Goal: Obtain resource: Download file/media

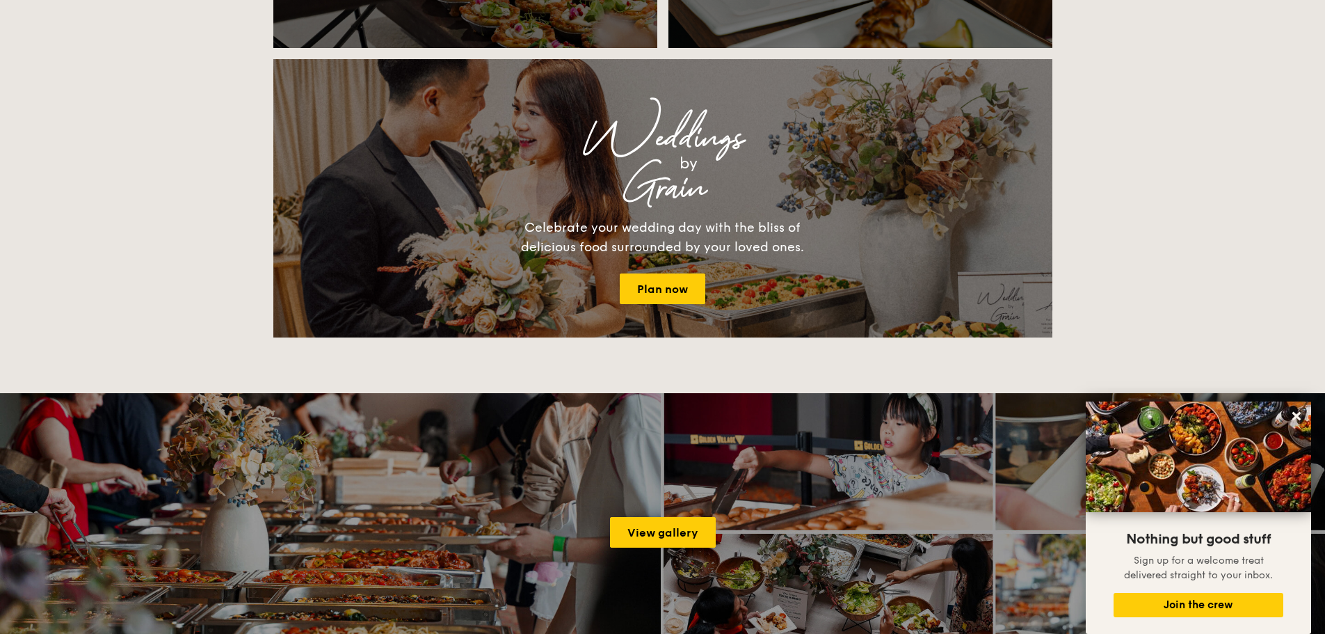
scroll to position [1600, 0]
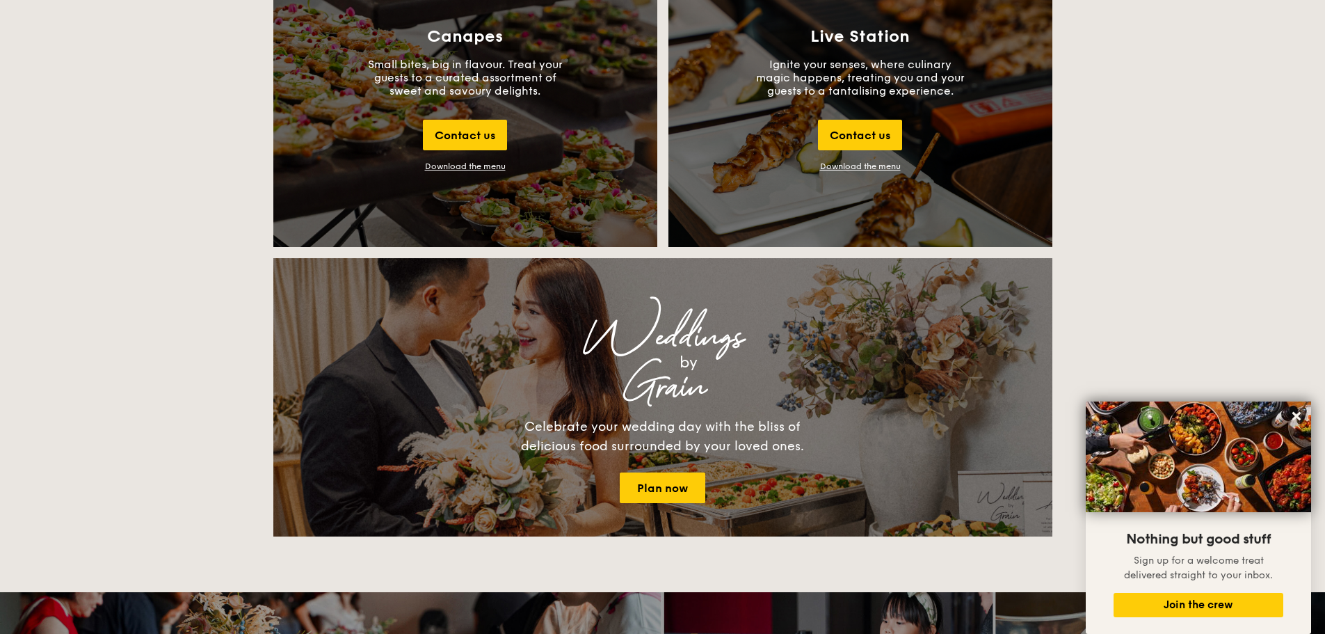
click at [583, 102] on div "Canapes Small bites, big in flavour. Treat your guests to a curated assortment …" at bounding box center [465, 99] width 384 height 296
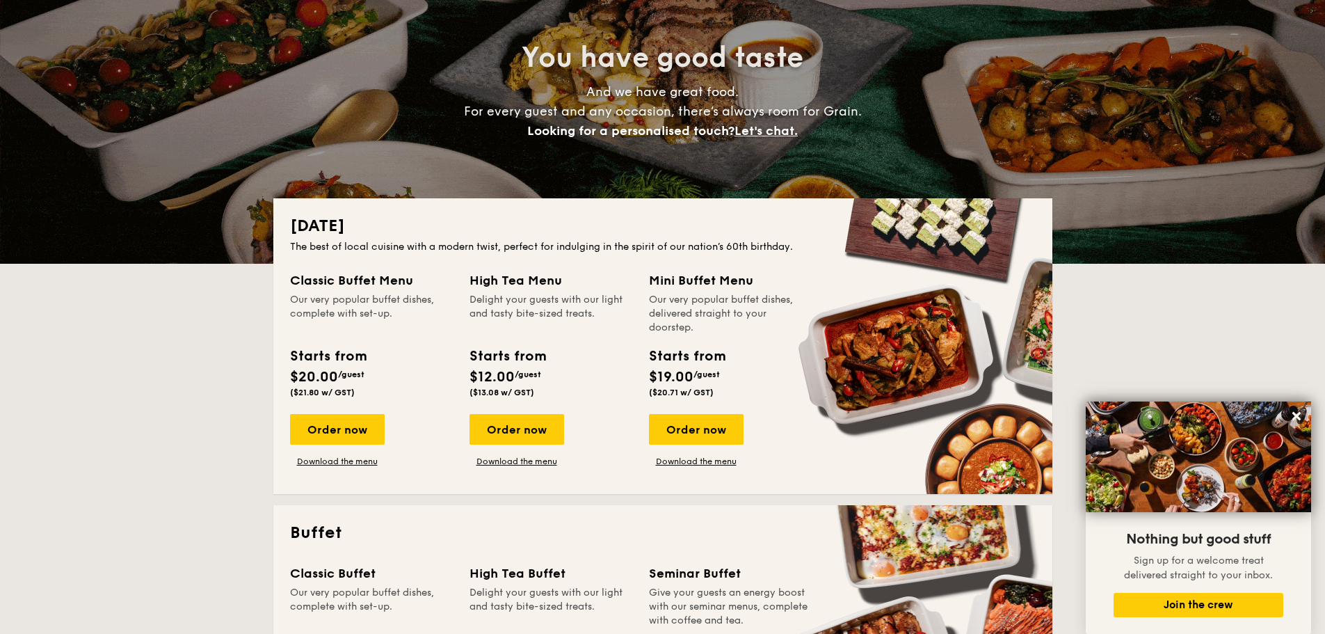
scroll to position [0, 0]
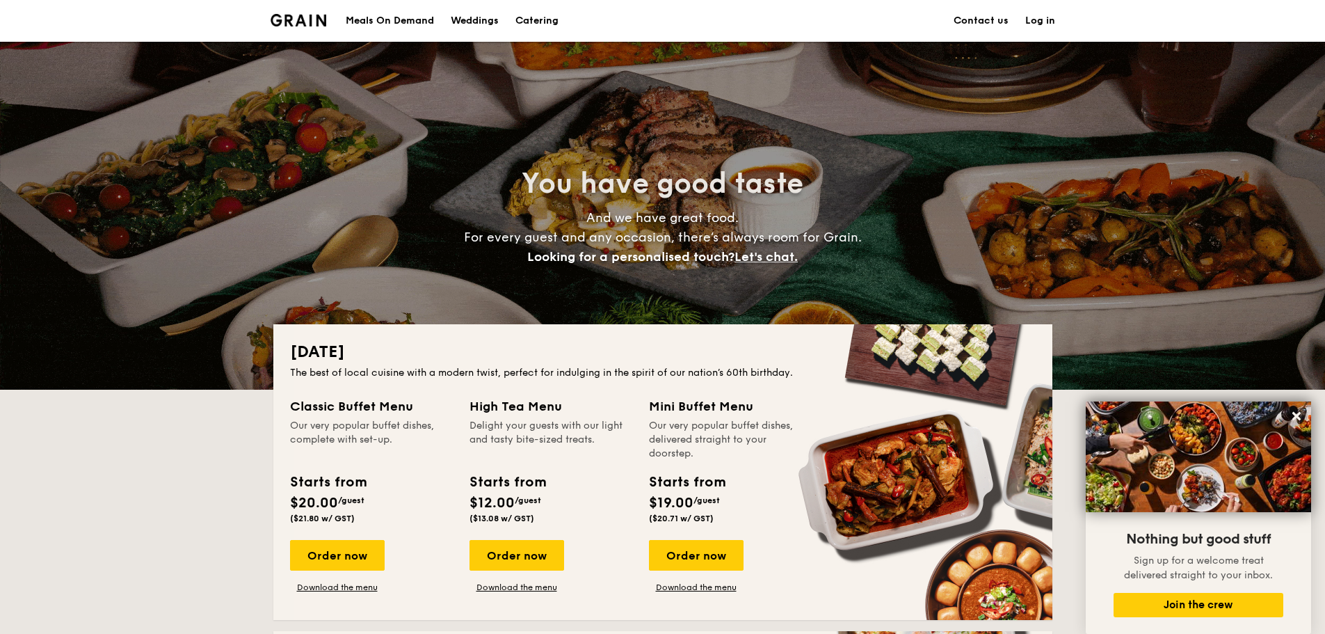
click at [524, 19] on h1 "Catering" at bounding box center [536, 21] width 43 height 42
click at [490, 22] on div "Weddings" at bounding box center [475, 21] width 48 height 42
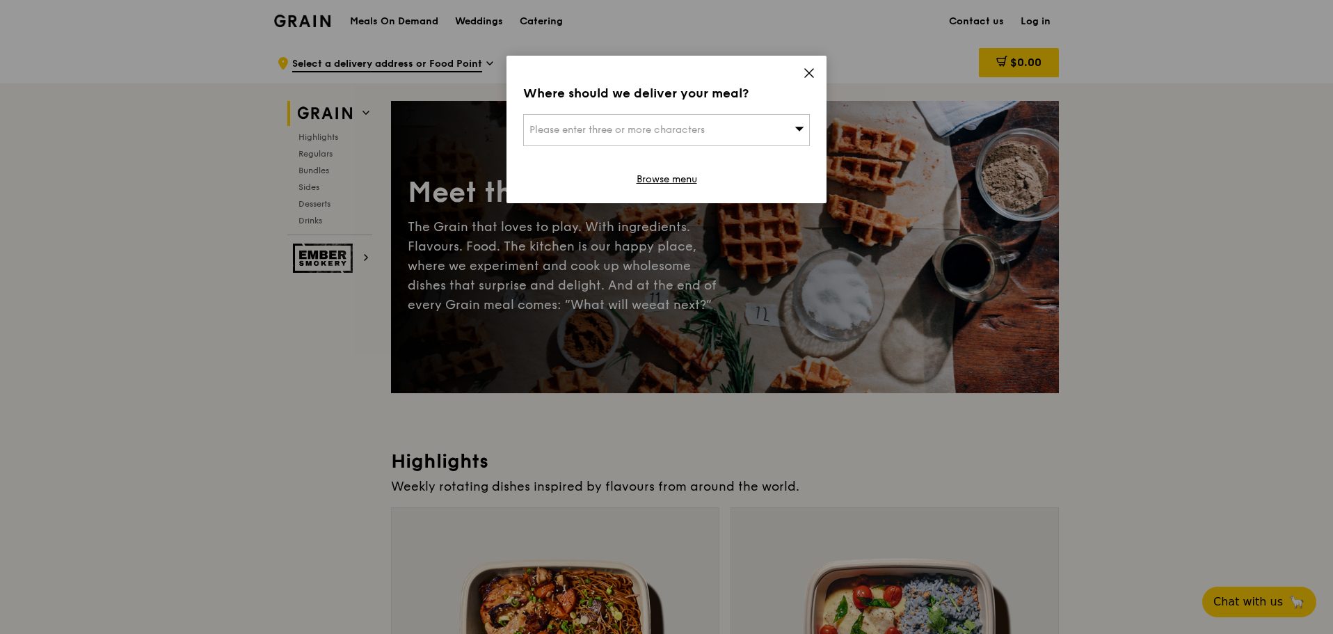
click at [803, 72] on icon at bounding box center [809, 73] width 13 height 13
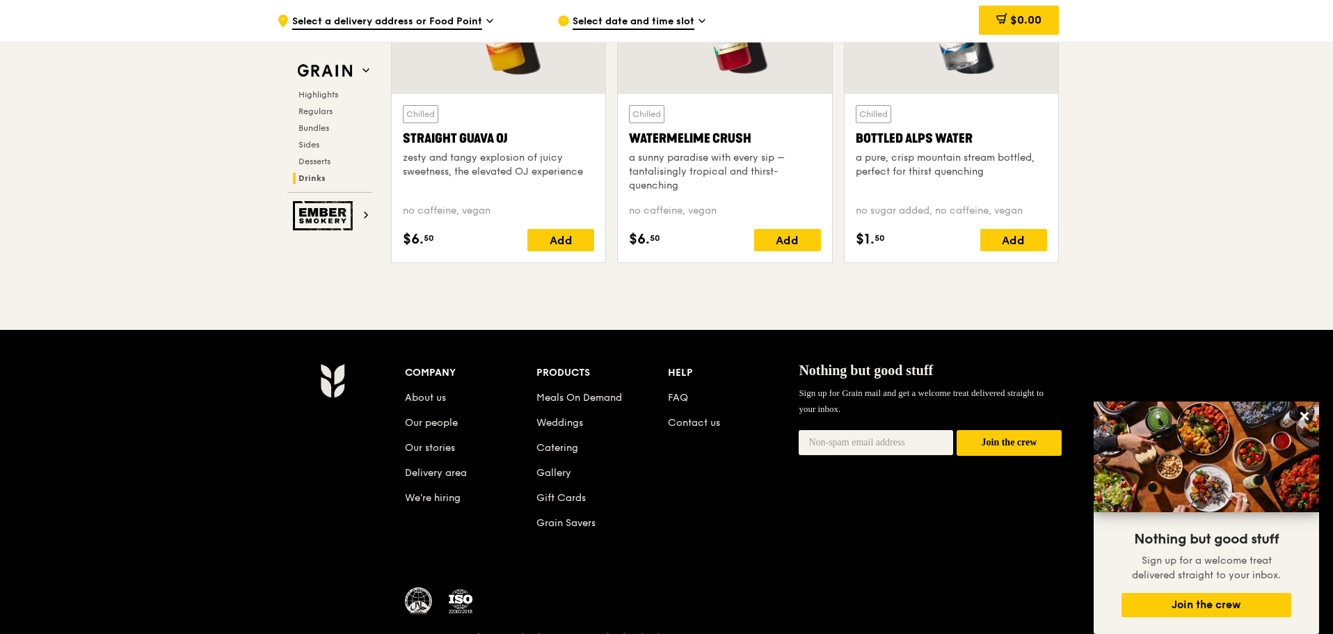
scroll to position [5709, 0]
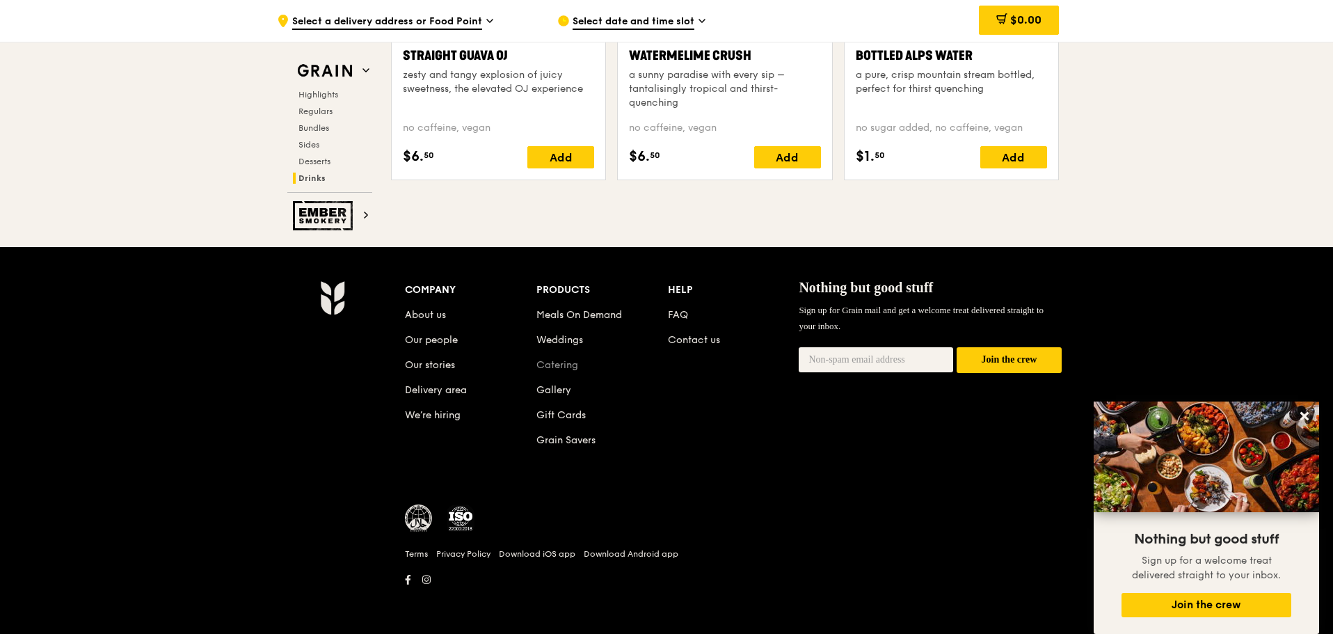
click at [545, 364] on link "Catering" at bounding box center [557, 365] width 42 height 12
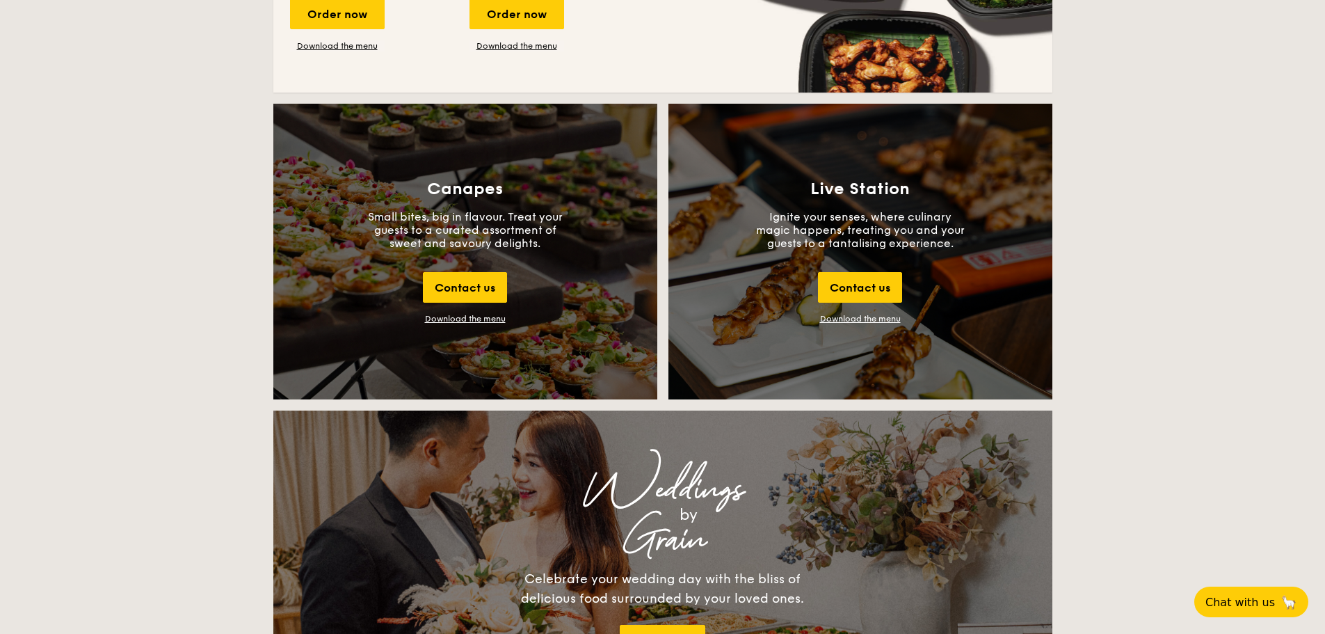
scroll to position [1461, 0]
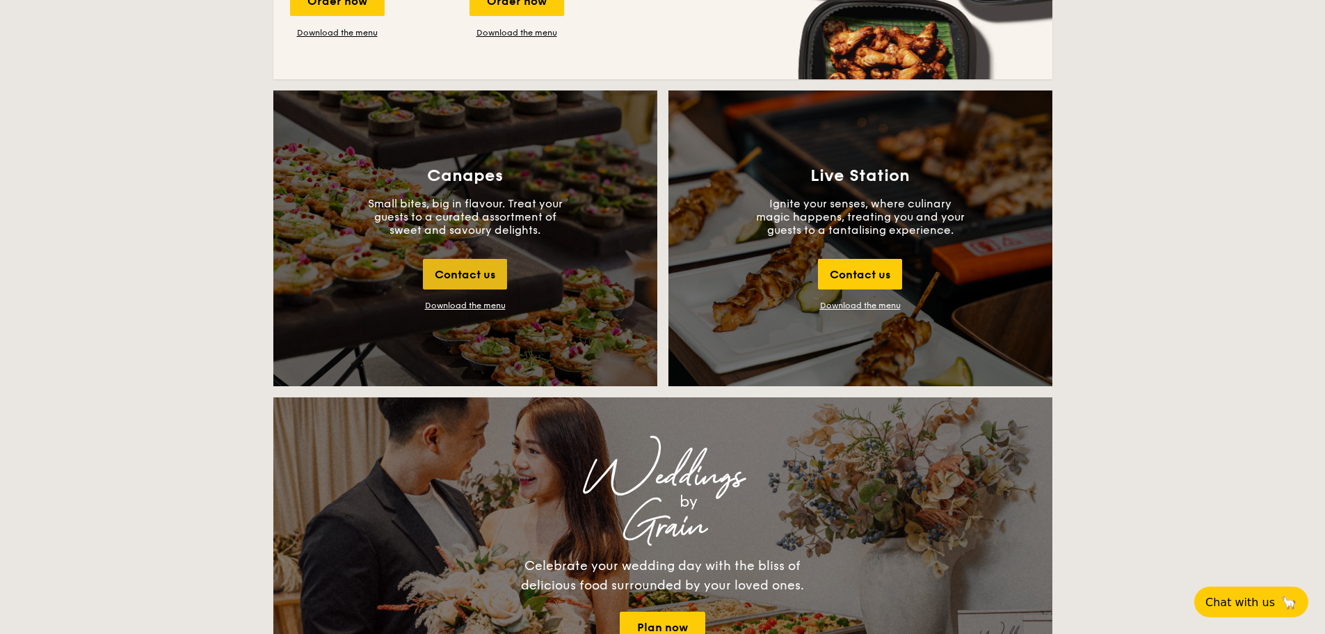
click at [472, 271] on div "Contact us" at bounding box center [465, 274] width 84 height 31
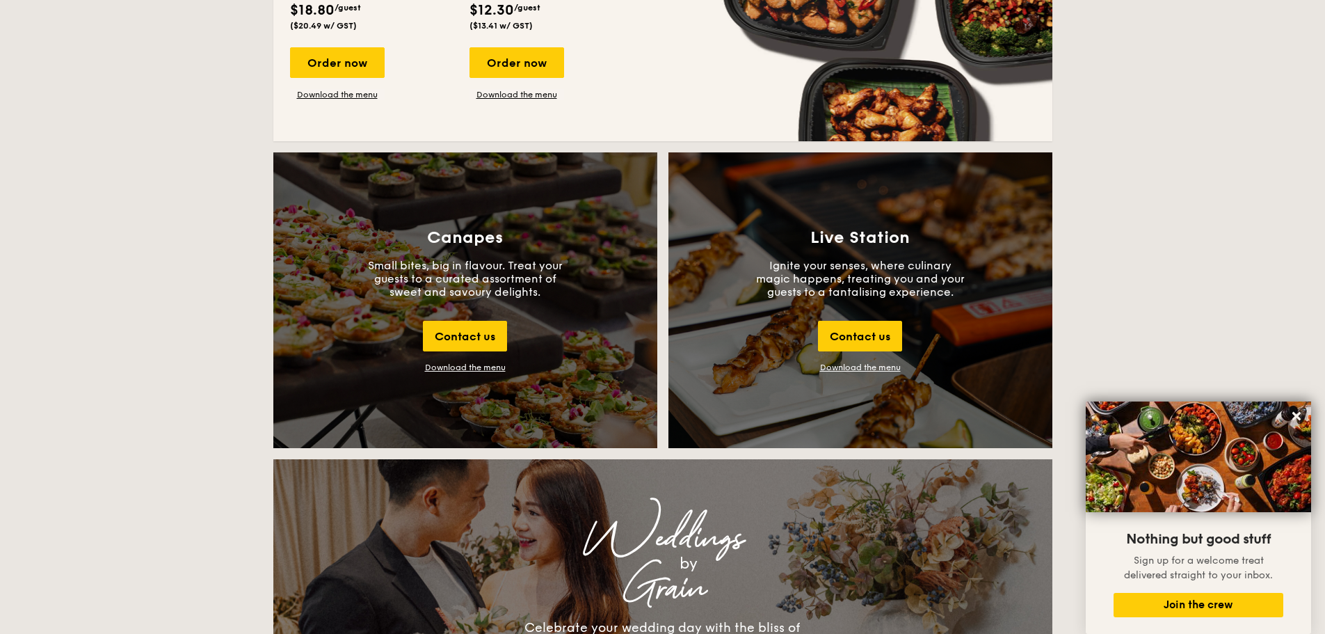
scroll to position [1399, 0]
click at [495, 363] on div "Download the menu" at bounding box center [465, 367] width 81 height 10
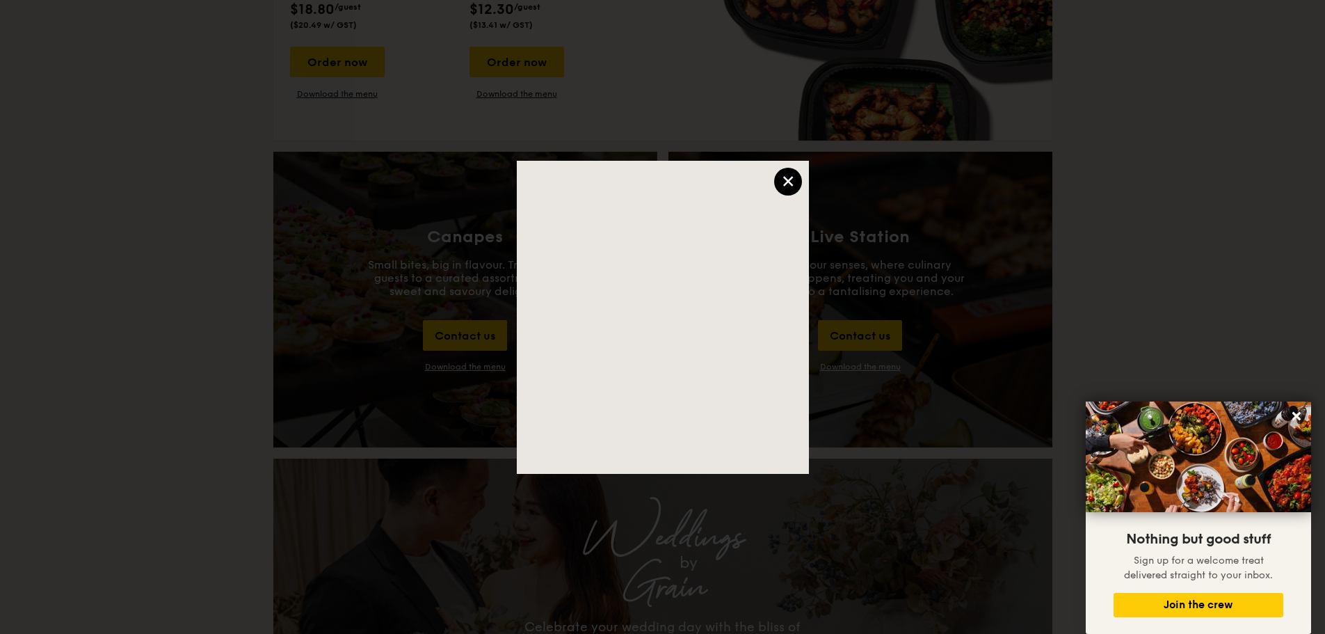
click at [789, 179] on div "×" at bounding box center [788, 182] width 28 height 28
